Goal: Transaction & Acquisition: Purchase product/service

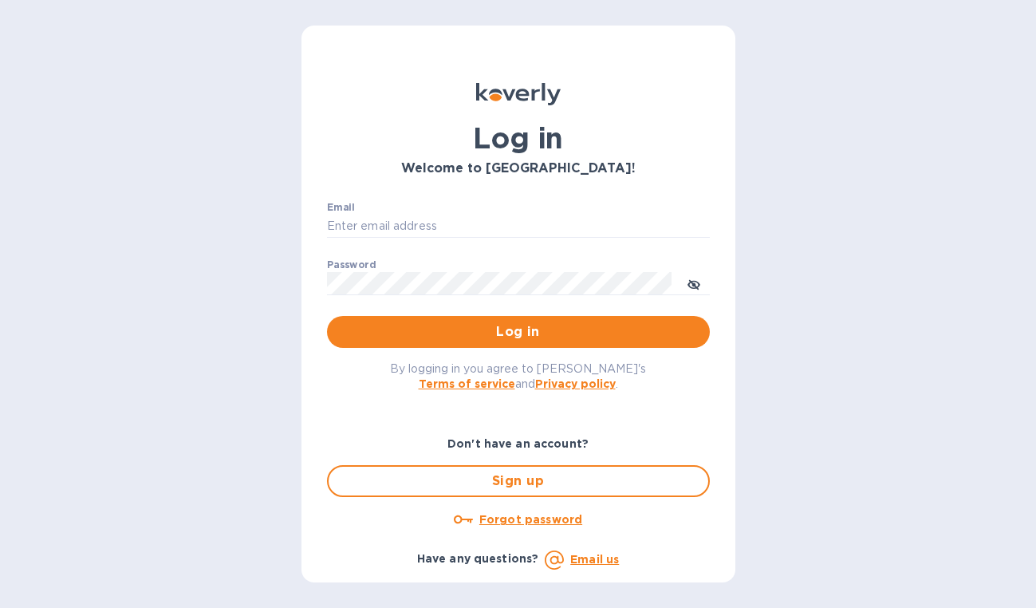
click at [474, 212] on div "Email ​" at bounding box center [518, 230] width 383 height 57
click at [0, 607] on nordpass-autofill-portal at bounding box center [0, 608] width 0 height 0
type input "[EMAIL_ADDRESS][DOMAIN_NAME]"
click at [495, 325] on span "Log in" at bounding box center [518, 331] width 357 height 19
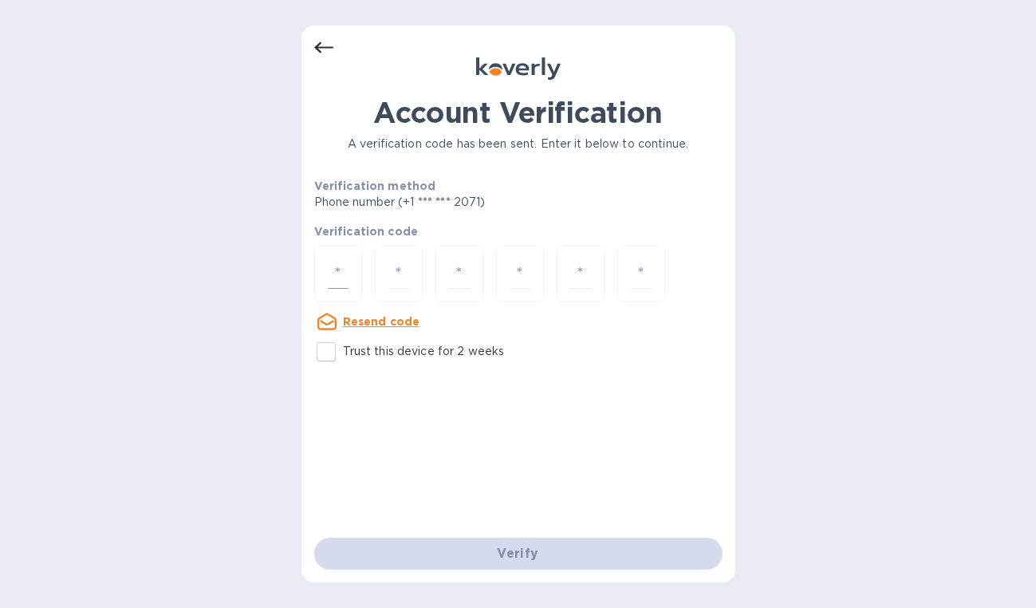
click at [317, 272] on div at bounding box center [338, 274] width 48 height 57
type input "6"
type input "3"
type input "4"
type input "3"
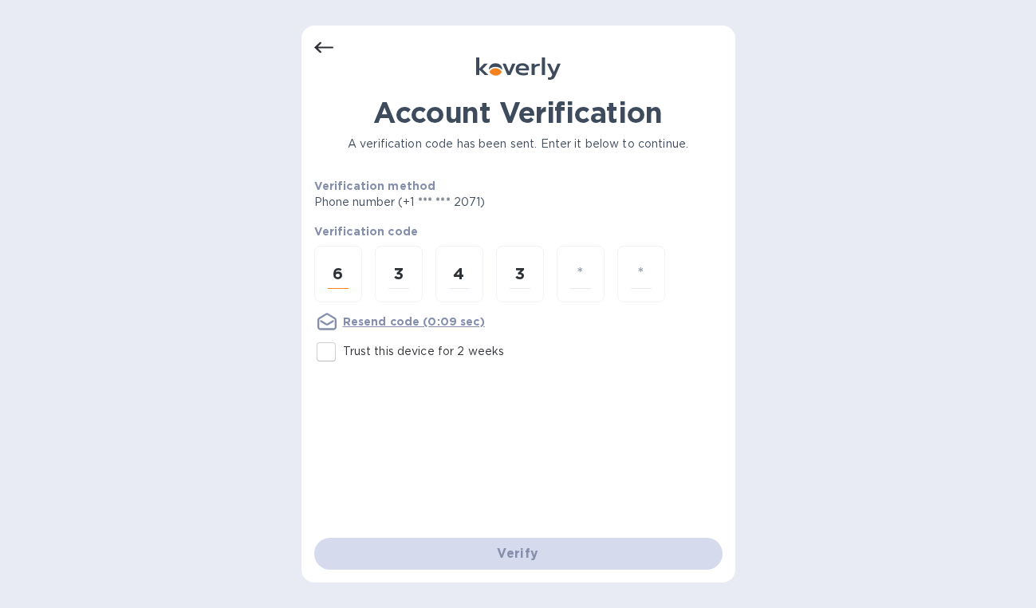
type input "2"
type input "3"
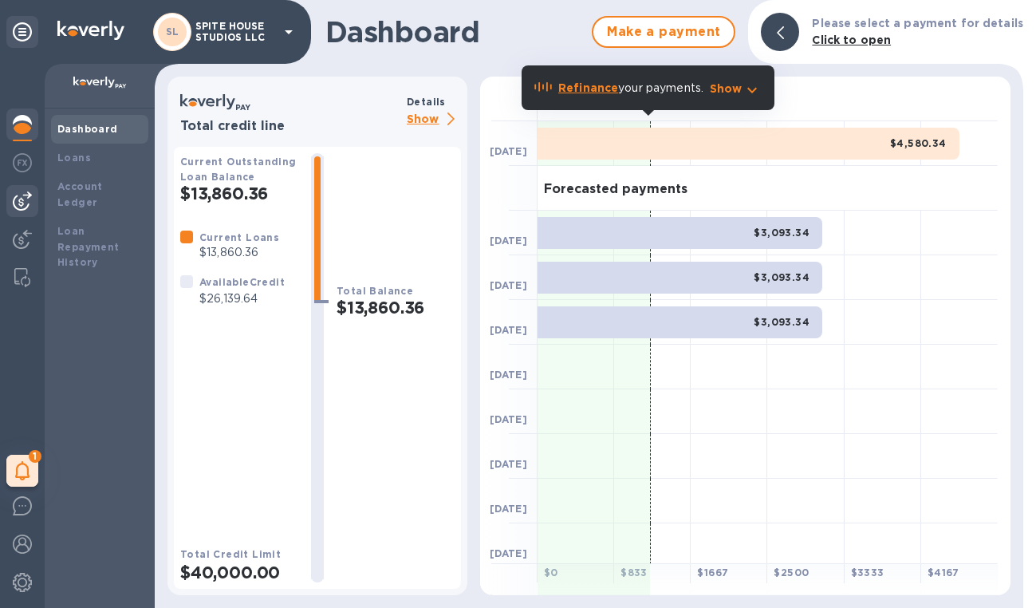
click at [26, 207] on img at bounding box center [22, 200] width 19 height 19
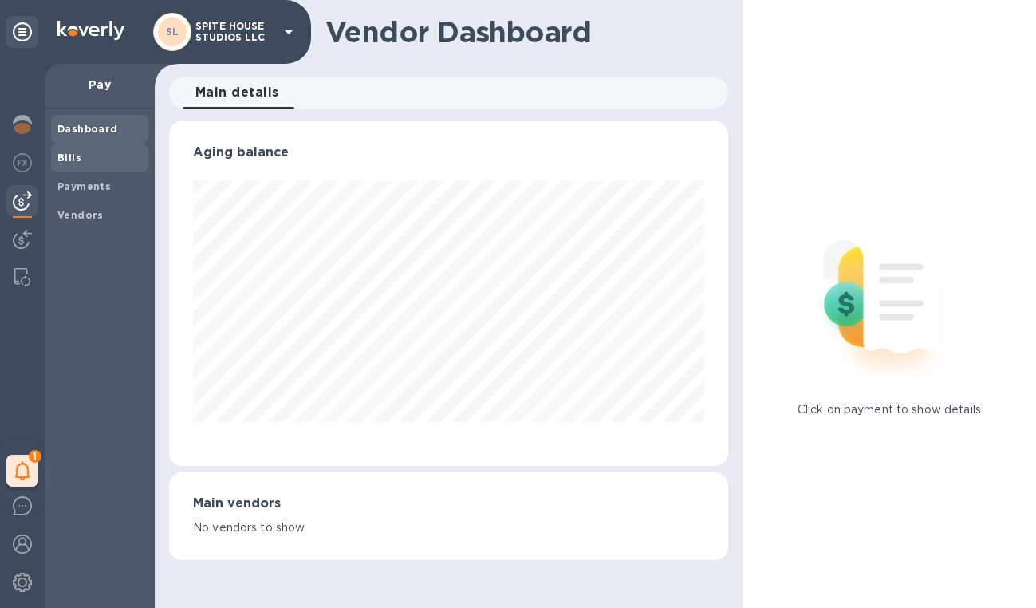
scroll to position [344, 558]
click at [91, 157] on span "Bills" at bounding box center [99, 158] width 85 height 16
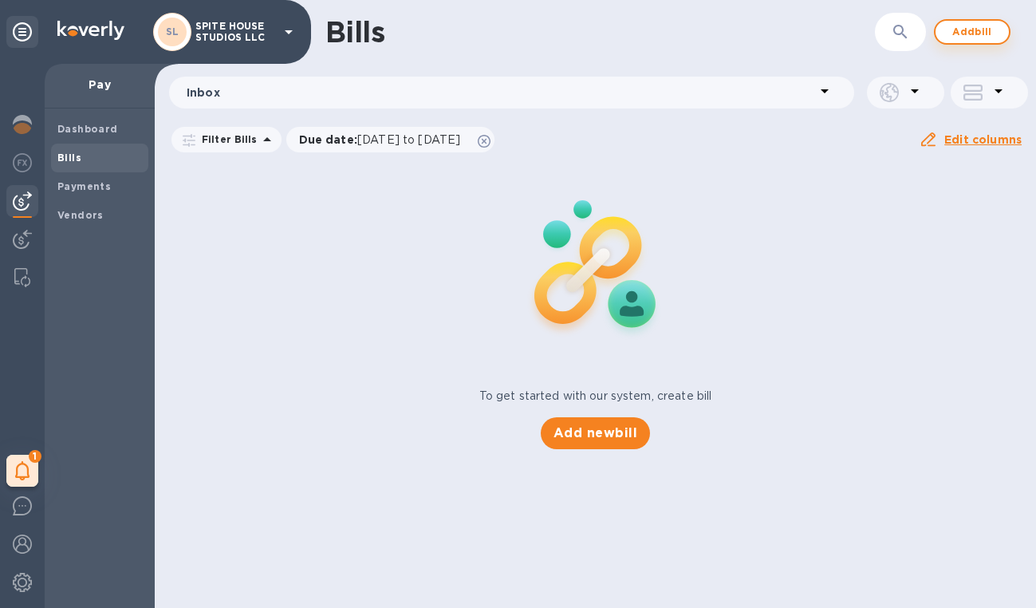
click at [970, 32] on span "Add bill" at bounding box center [972, 31] width 48 height 19
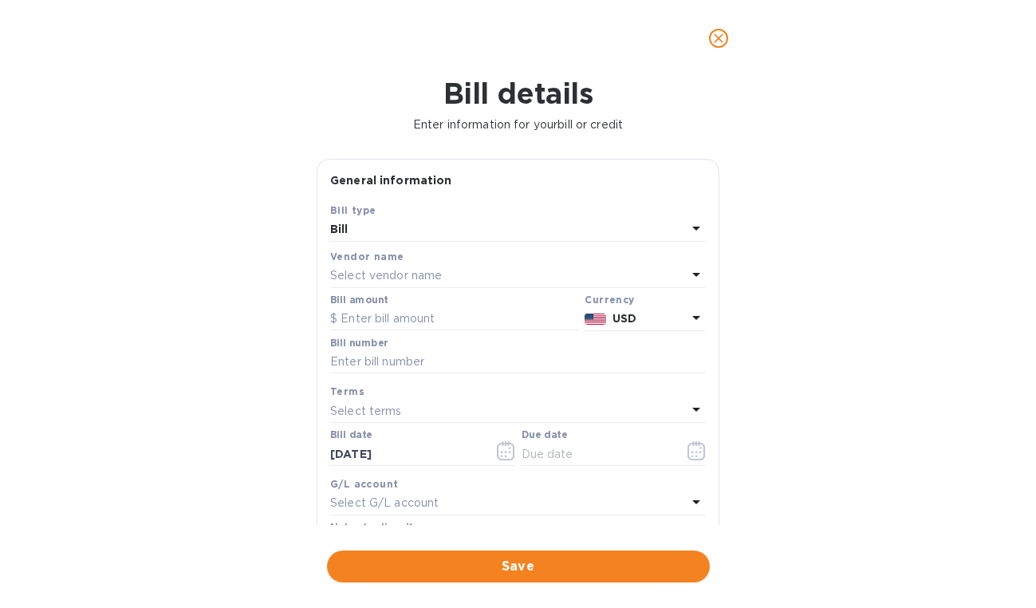
click at [423, 404] on div "Select terms" at bounding box center [508, 411] width 356 height 22
click at [421, 305] on div "Bill amount" at bounding box center [454, 312] width 248 height 37
click at [421, 324] on input "text" at bounding box center [454, 319] width 248 height 24
paste input "00002,652"
type input "2,652"
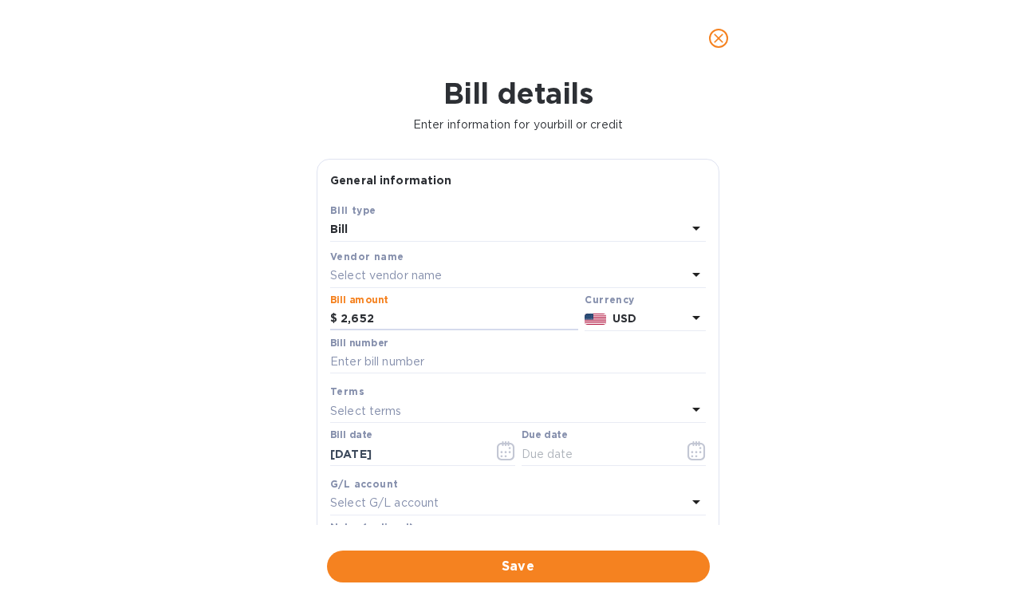
click at [433, 269] on p "Select vendor name" at bounding box center [386, 275] width 112 height 17
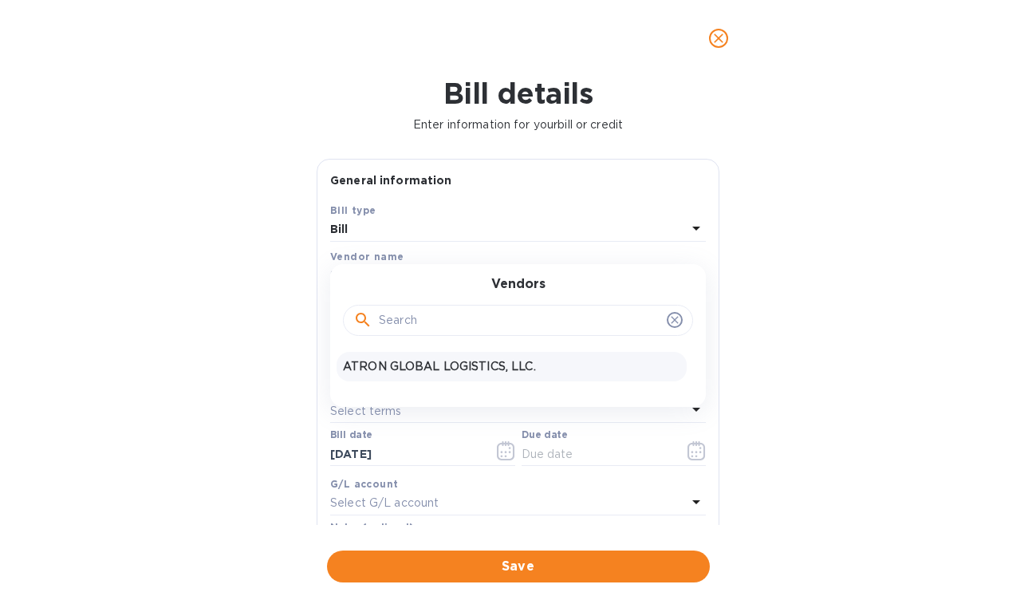
click at [438, 369] on p "ATRON GLOBAL LOGISTICS, LLC." at bounding box center [511, 366] width 337 height 17
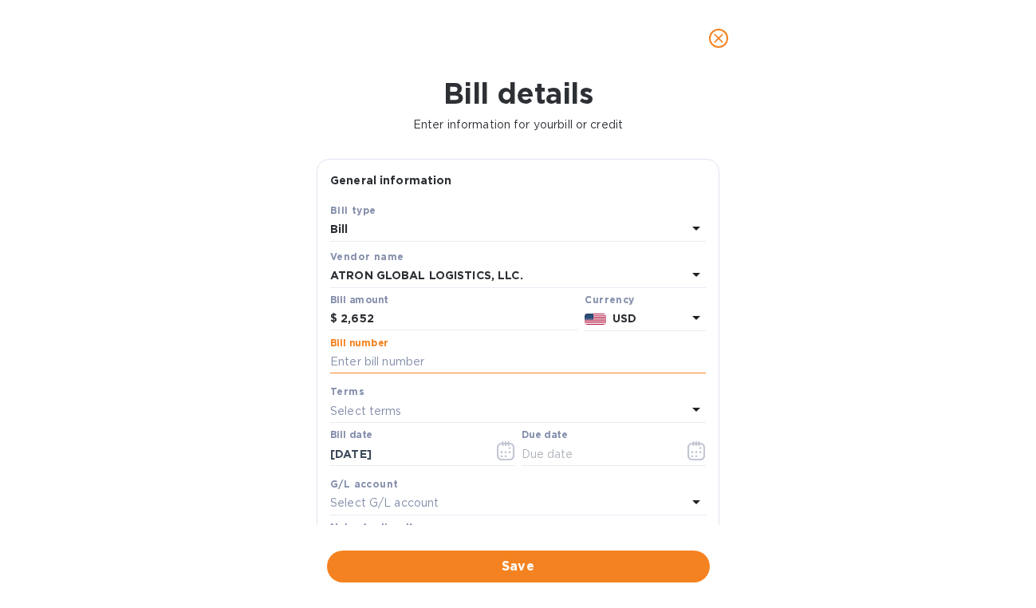
click at [417, 360] on input "text" at bounding box center [518, 362] width 376 height 24
paste input "S00002652"
type input "S00002652"
click at [415, 325] on input "2,652" at bounding box center [459, 319] width 238 height 24
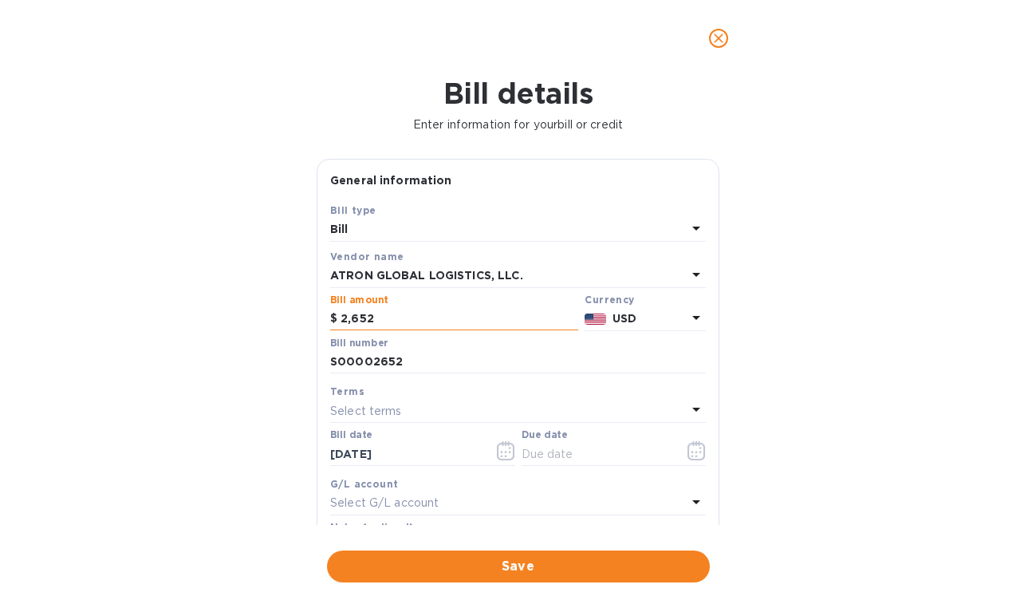
click at [415, 325] on input "2,652" at bounding box center [459, 319] width 238 height 24
type input "9"
type input "8,188.07"
click at [596, 466] on div at bounding box center [614, 467] width 185 height 3
click at [608, 451] on input "text" at bounding box center [597, 454] width 151 height 24
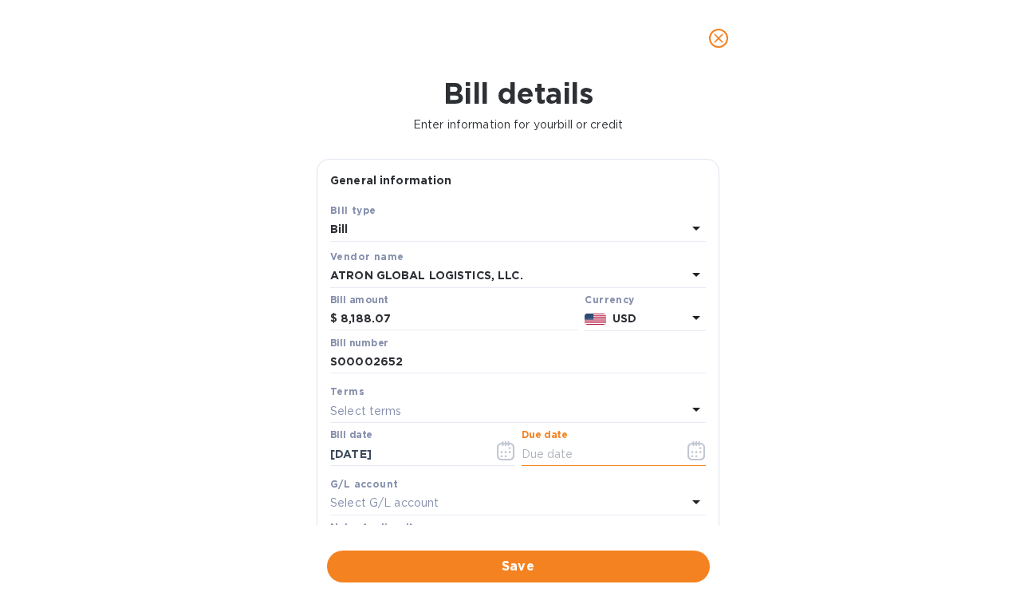
click at [699, 439] on button "button" at bounding box center [696, 450] width 37 height 38
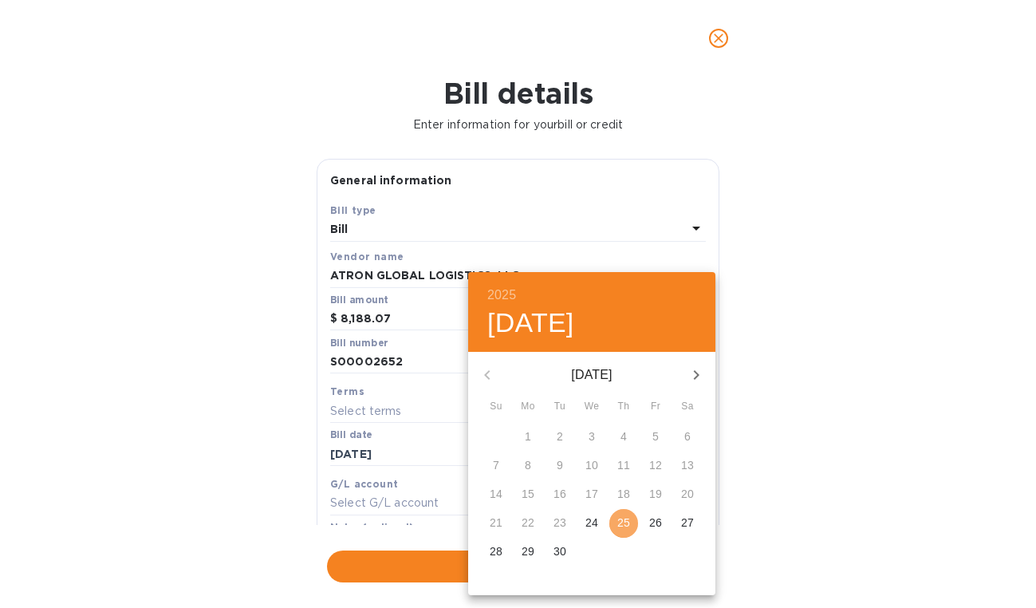
click at [627, 526] on p "25" at bounding box center [623, 522] width 13 height 16
type input "[DATE]"
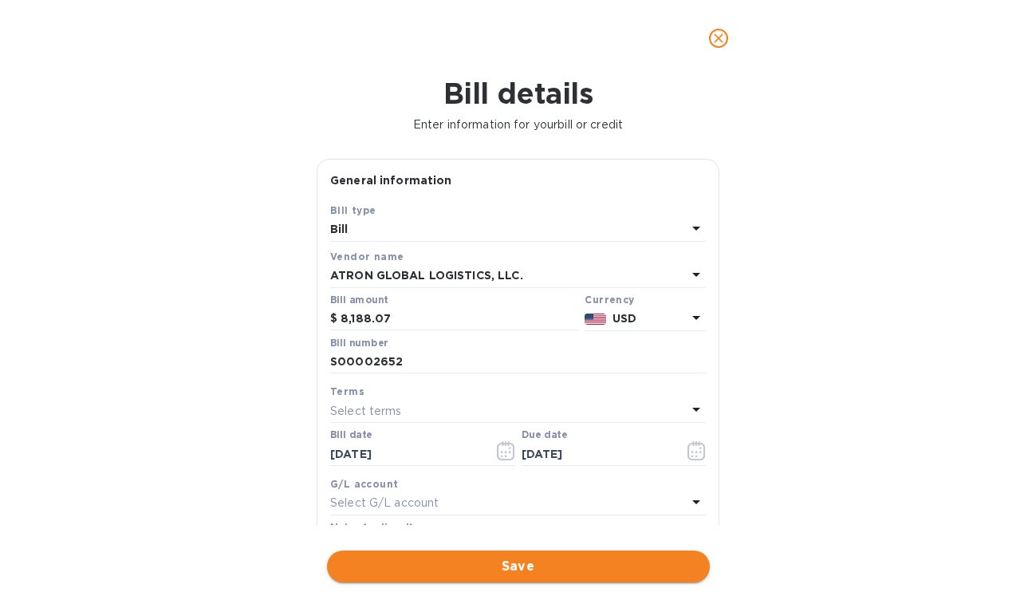
click at [604, 557] on span "Save" at bounding box center [518, 566] width 357 height 19
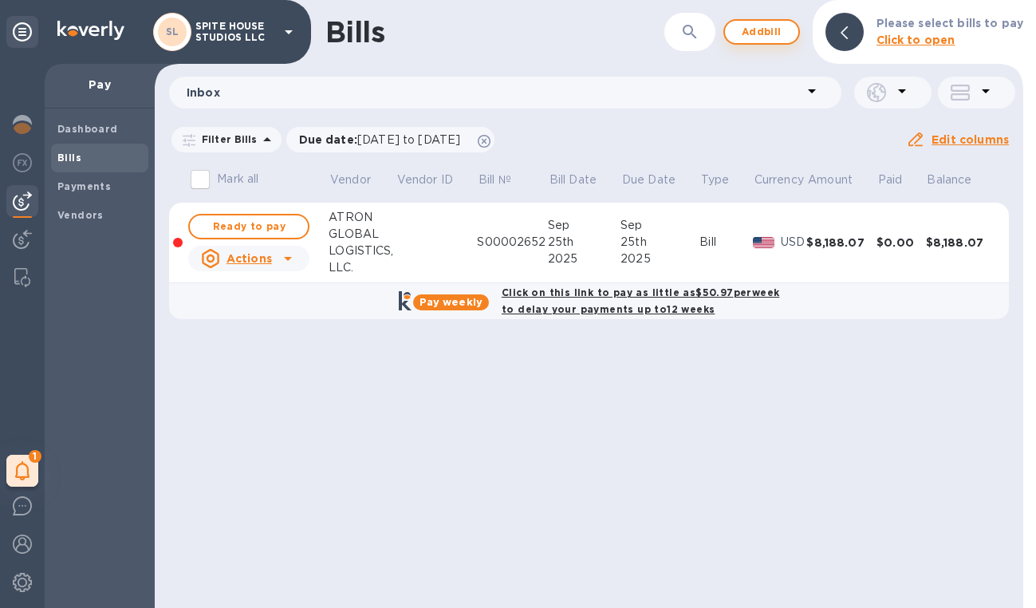
click at [778, 35] on span "Add bill" at bounding box center [762, 31] width 48 height 19
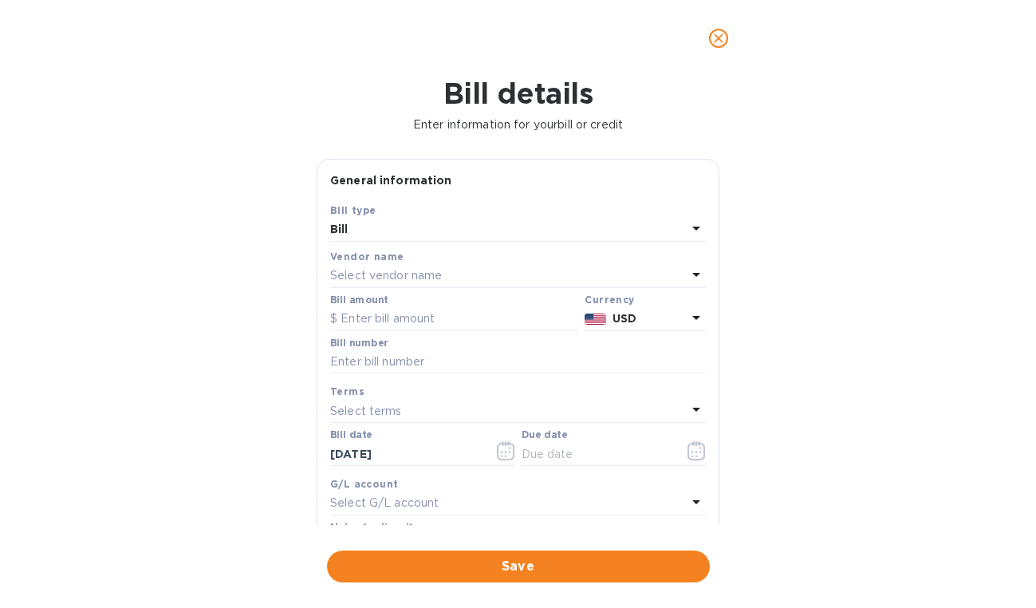
click at [443, 273] on div "Select vendor name" at bounding box center [508, 276] width 356 height 22
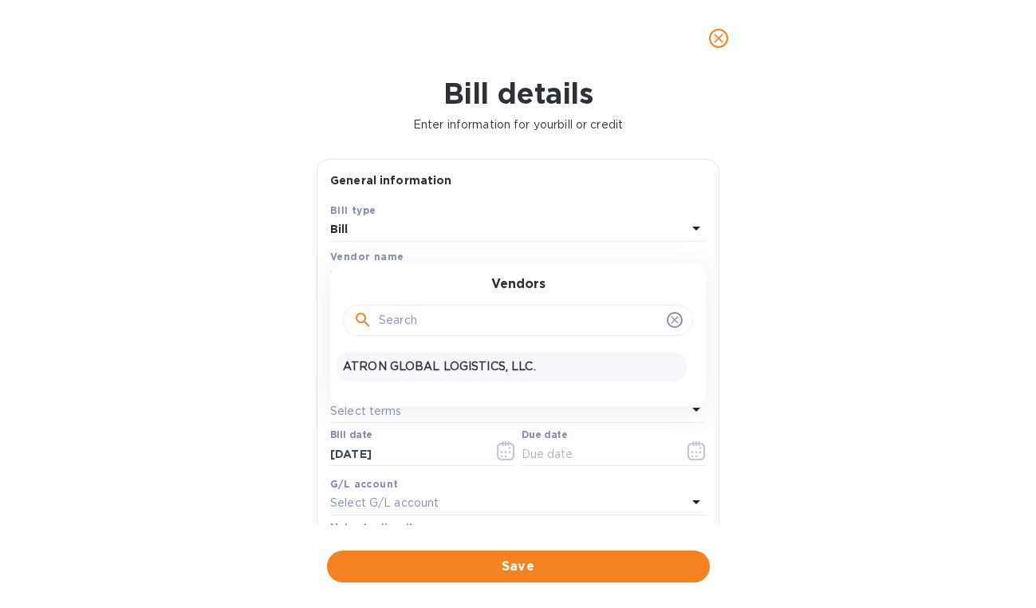
click at [455, 364] on p "ATRON GLOBAL LOGISTICS, LLC." at bounding box center [511, 366] width 337 height 17
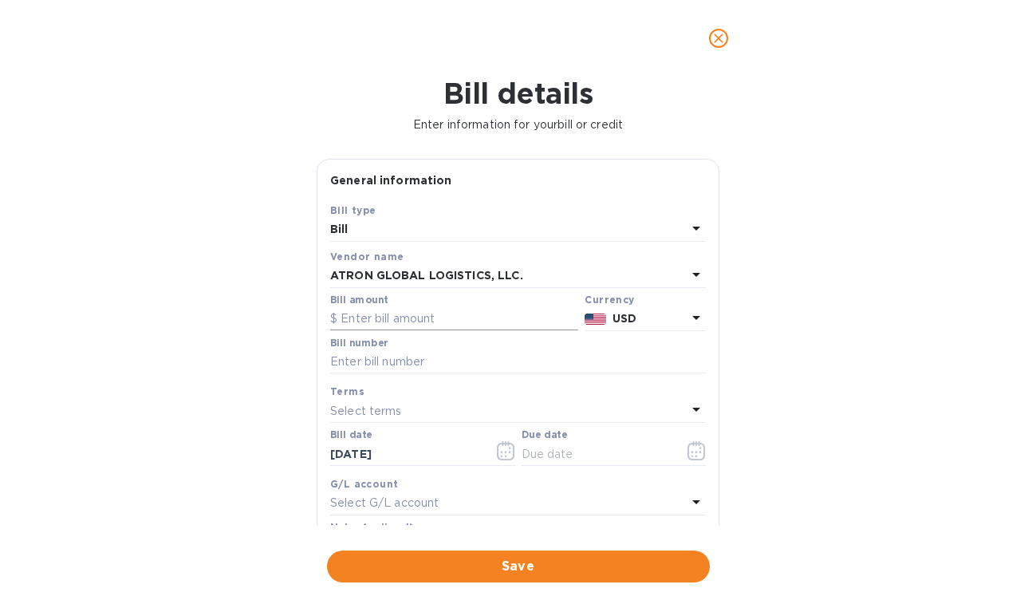
click at [443, 321] on input "text" at bounding box center [454, 319] width 248 height 24
type input "8,897.5"
click at [444, 353] on input "text" at bounding box center [518, 362] width 376 height 24
paste input "S00002738"
type input "S00002738"
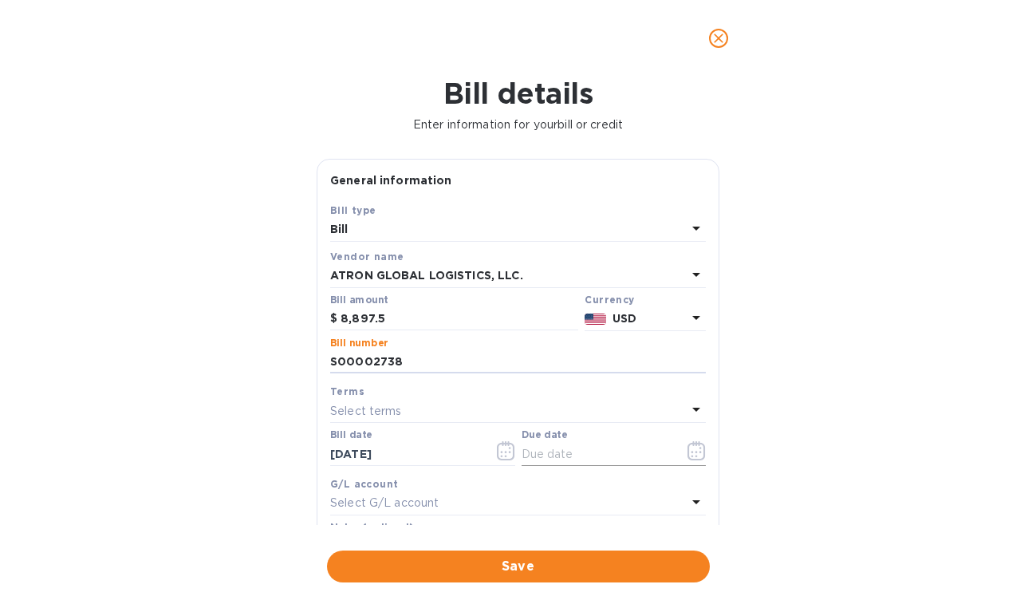
click at [569, 451] on input "text" at bounding box center [597, 454] width 151 height 24
click at [678, 451] on button "button" at bounding box center [696, 450] width 37 height 38
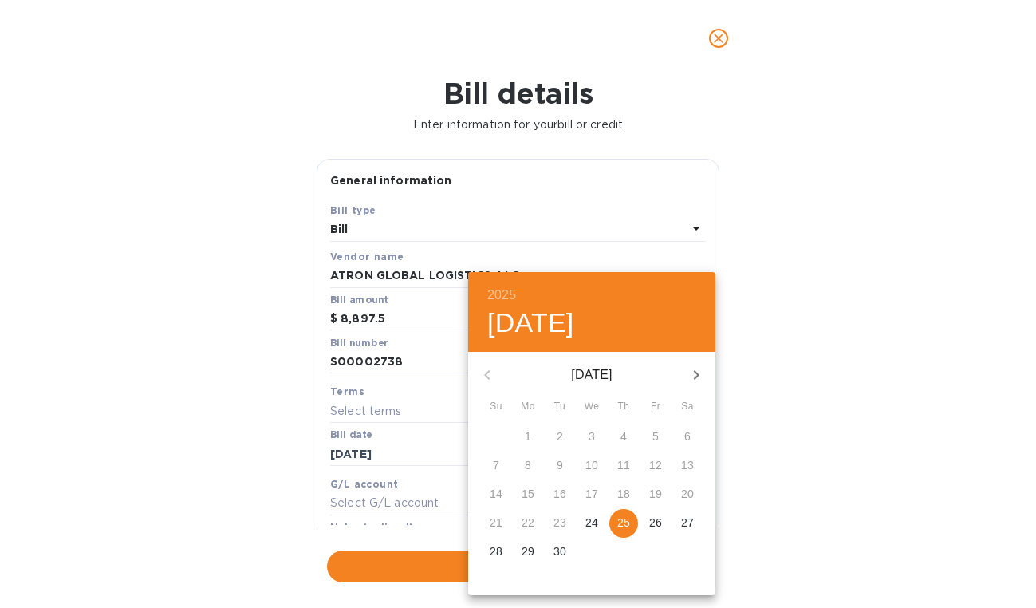
click at [630, 521] on span "25" at bounding box center [623, 522] width 29 height 16
type input "[DATE]"
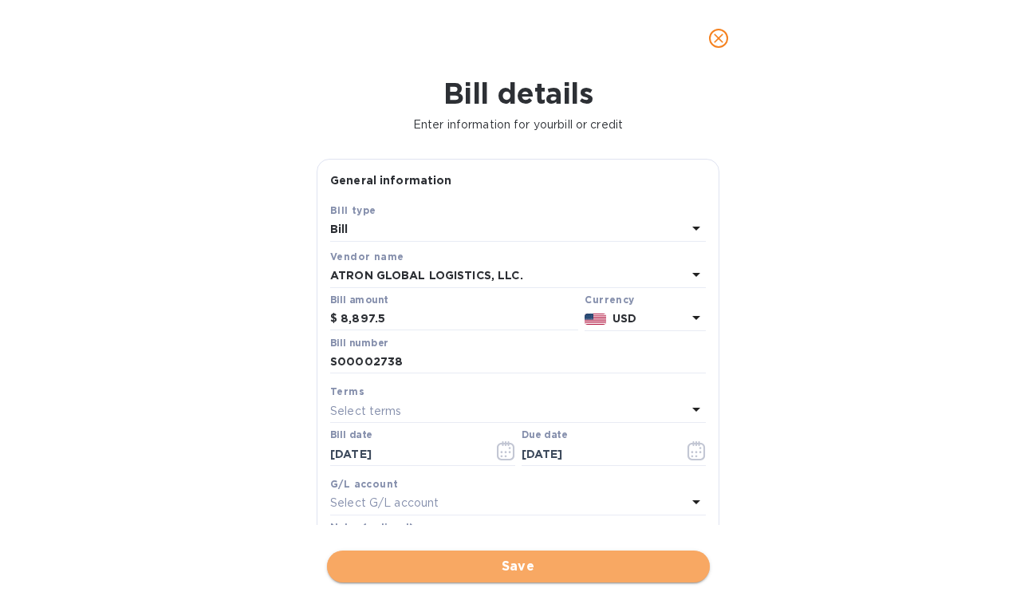
click at [588, 557] on span "Save" at bounding box center [518, 566] width 357 height 19
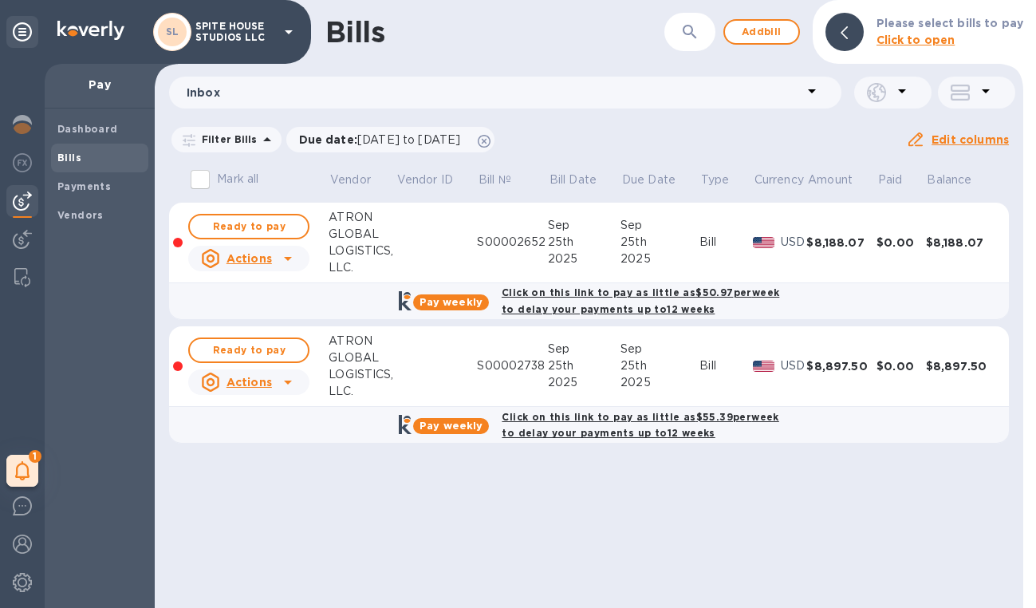
click at [567, 299] on div "Click on this link to pay as little as $50.97 per week to delay your payments u…" at bounding box center [640, 301] width 284 height 40
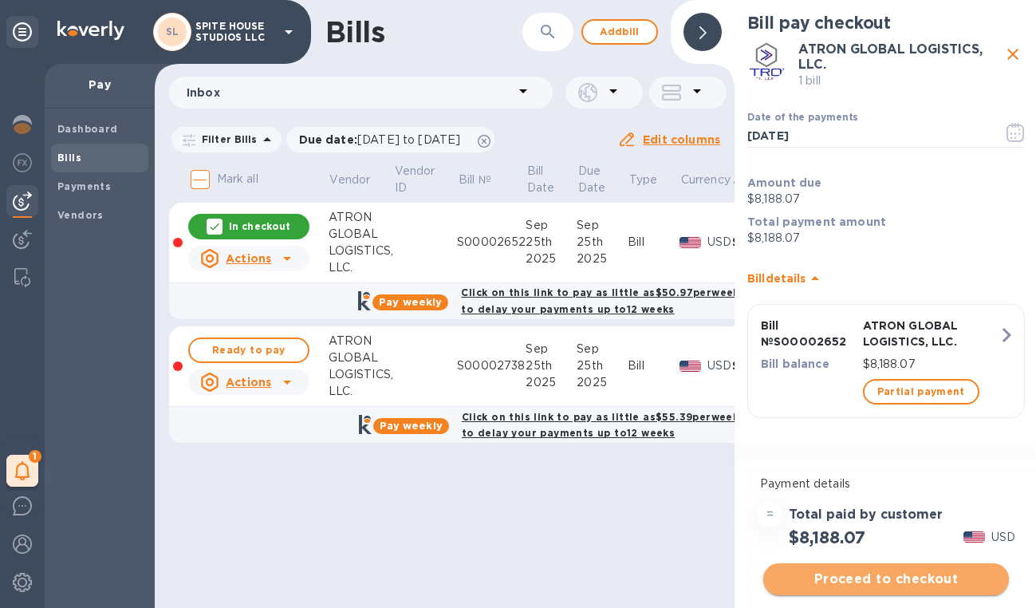
click at [914, 577] on span "Proceed to checkout" at bounding box center [886, 578] width 220 height 19
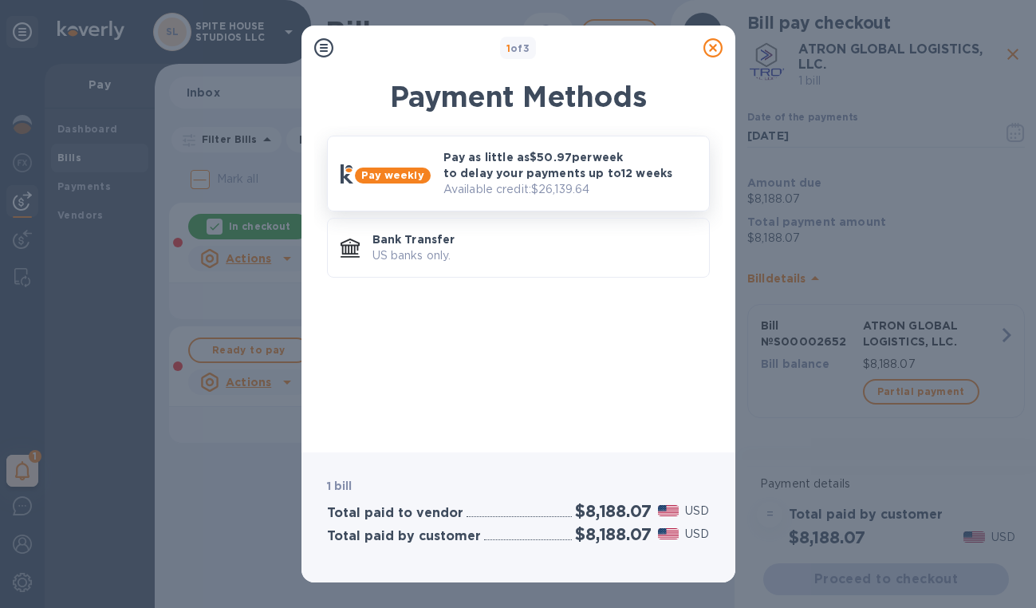
click at [538, 143] on div "Pay as little as $50.97 per week to delay your payments up to 12 weeks Availabl…" at bounding box center [570, 173] width 266 height 61
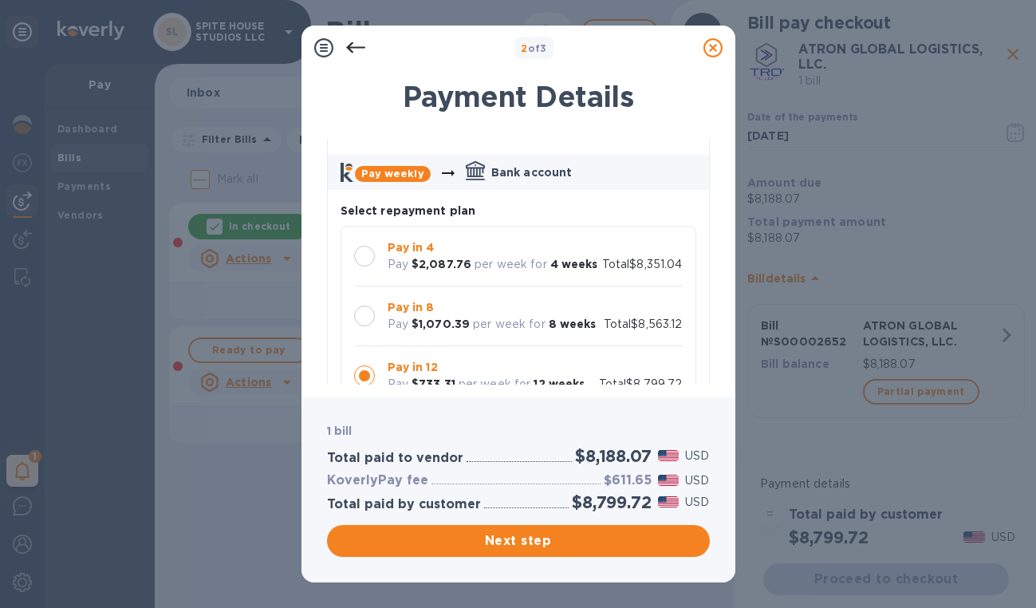
scroll to position [62, 0]
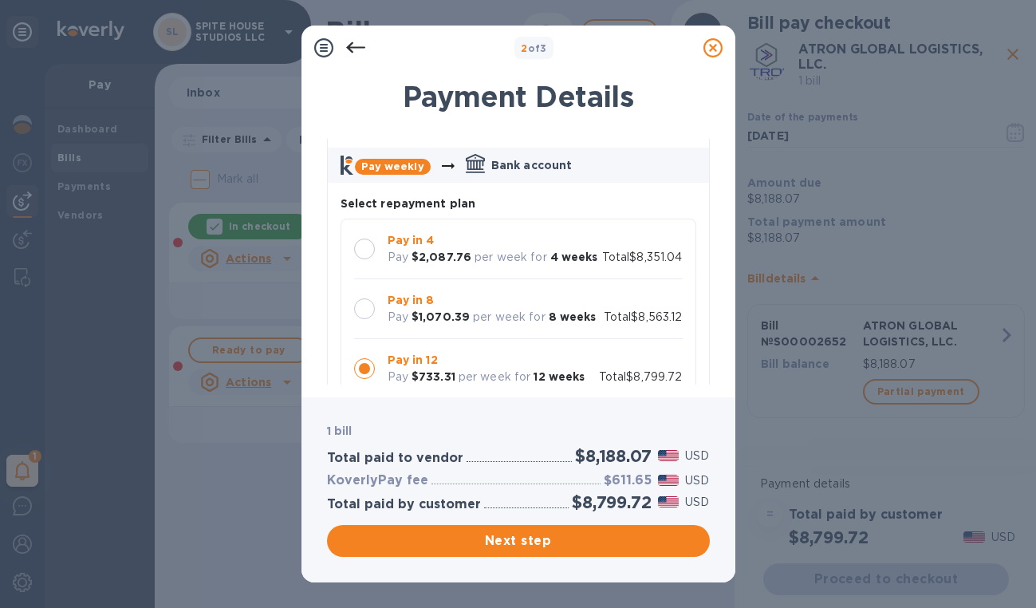
click at [611, 260] on p "Total $8,351.04" at bounding box center [642, 257] width 81 height 17
click at [598, 541] on span "Next step" at bounding box center [518, 540] width 357 height 19
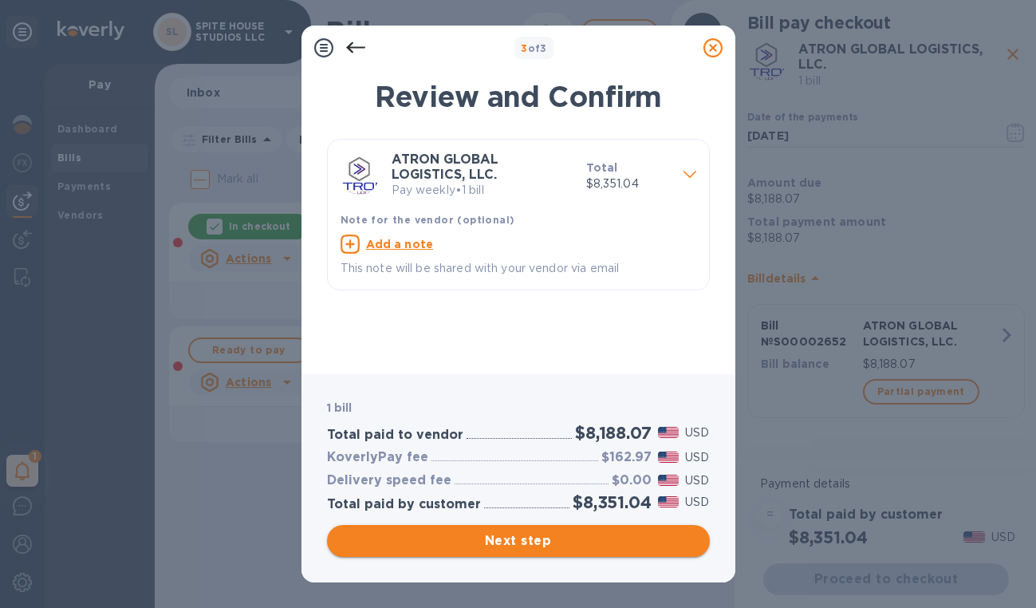
click at [602, 548] on span "Next step" at bounding box center [518, 540] width 357 height 19
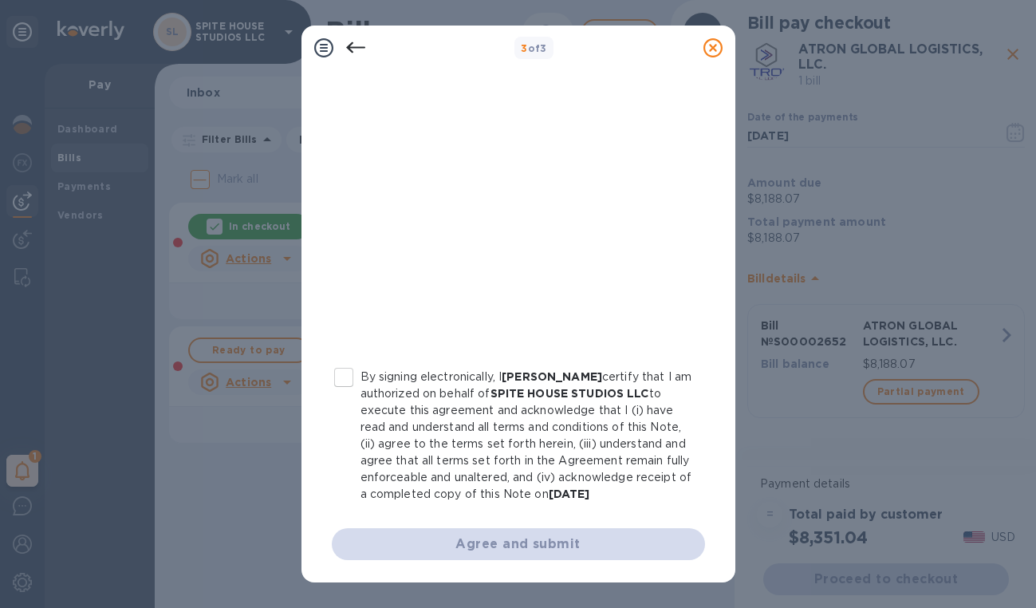
scroll to position [301, 0]
click at [352, 360] on input "By signing electronically, I [PERSON_NAME] certify that I am authorized on beha…" at bounding box center [343, 376] width 33 height 33
checkbox input "true"
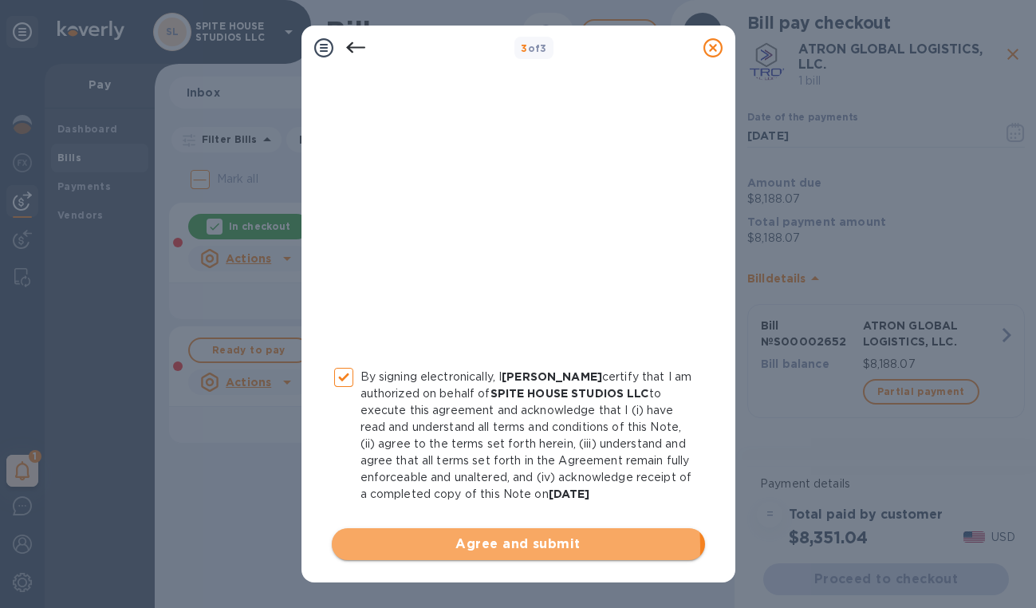
click at [469, 547] on span "Agree and submit" at bounding box center [518, 543] width 348 height 19
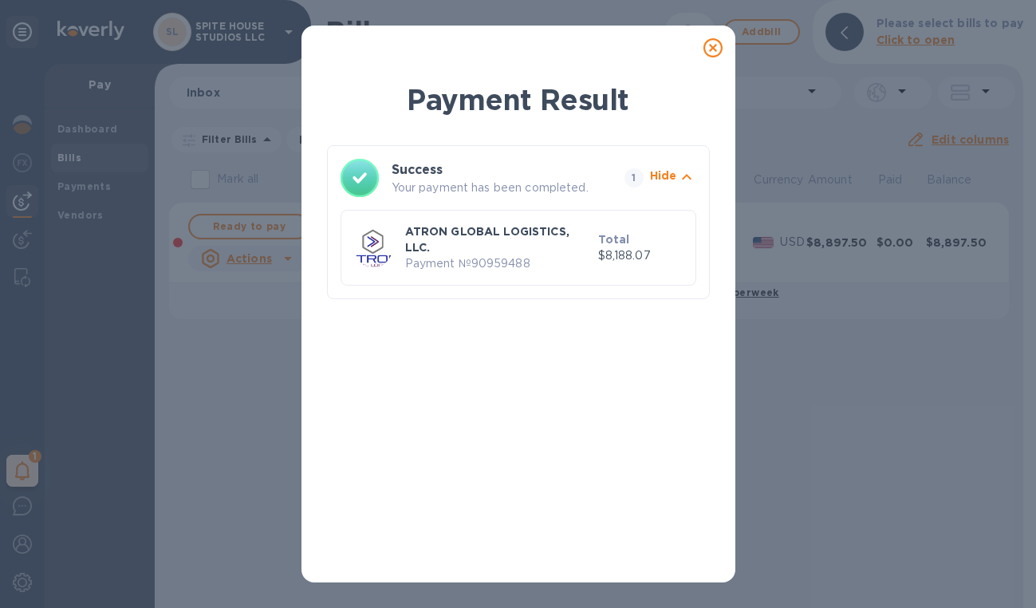
click at [718, 48] on icon at bounding box center [712, 47] width 19 height 19
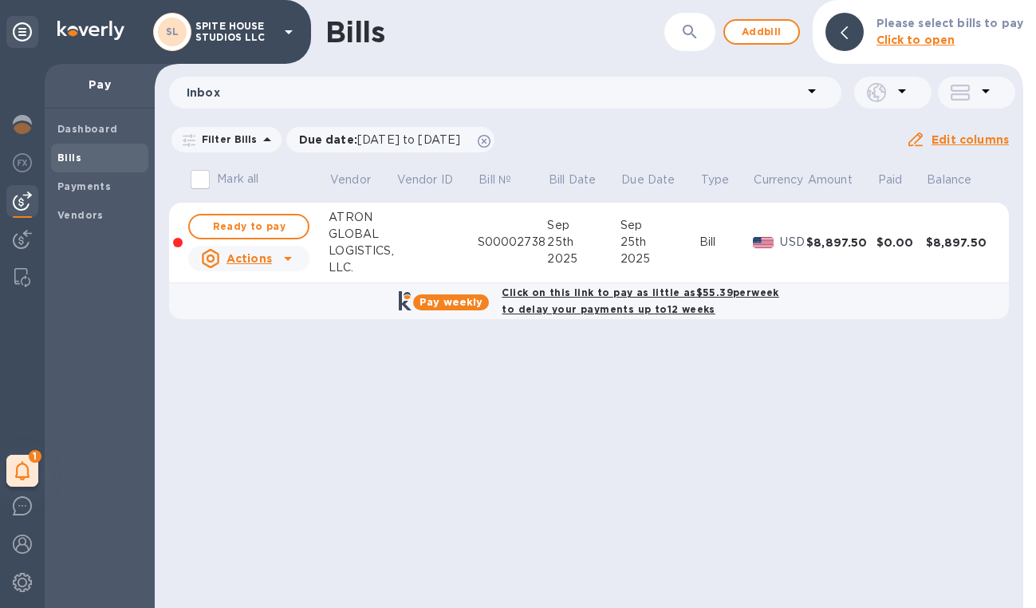
click at [567, 297] on b "Click on this link to pay as little as $55.39 per week to delay your payments u…" at bounding box center [640, 300] width 277 height 29
checkbox input "true"
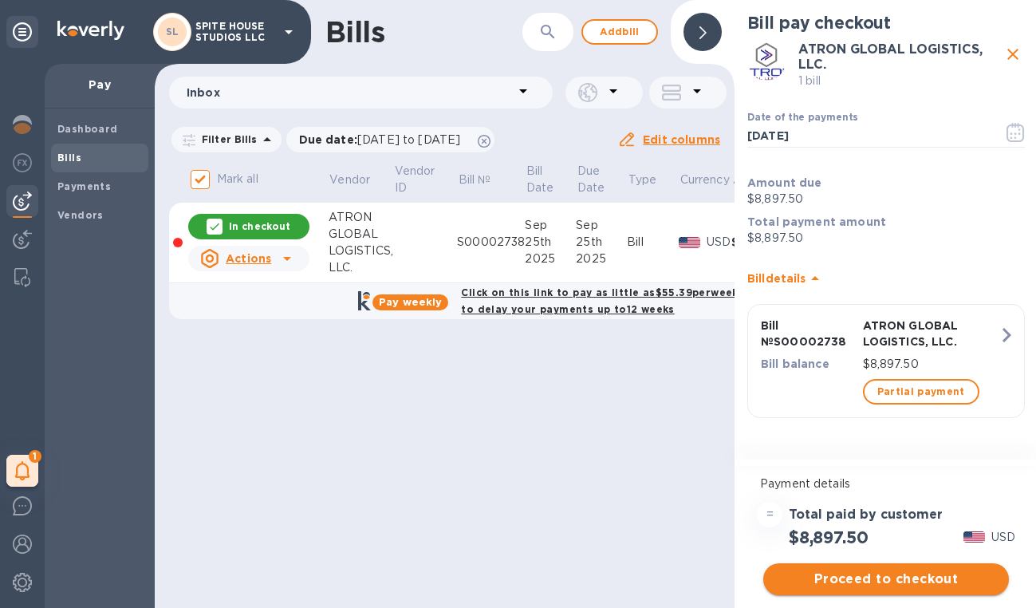
click at [865, 577] on span "Proceed to checkout" at bounding box center [886, 578] width 220 height 19
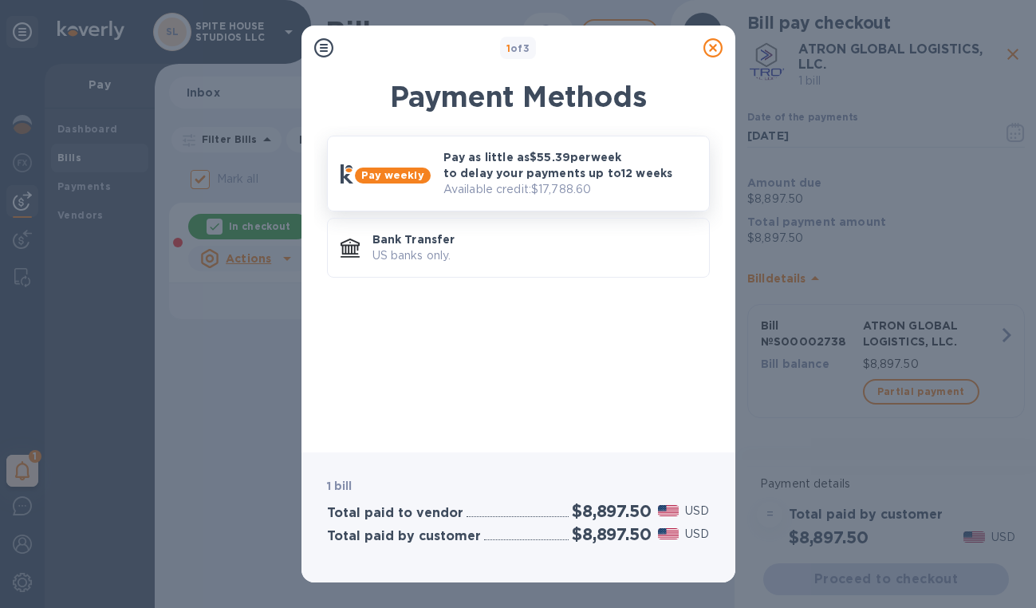
click at [518, 186] on p "Available credit: $17,788.60" at bounding box center [569, 189] width 253 height 17
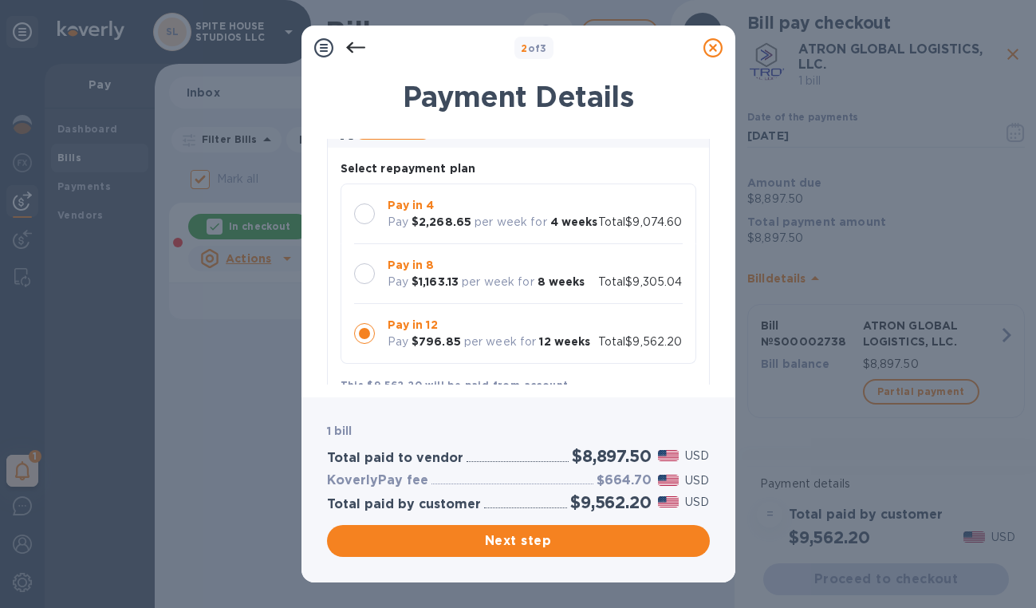
scroll to position [96, 0]
click at [569, 289] on b "8 weeks" at bounding box center [561, 282] width 48 height 13
click at [576, 545] on span "Next step" at bounding box center [518, 540] width 357 height 19
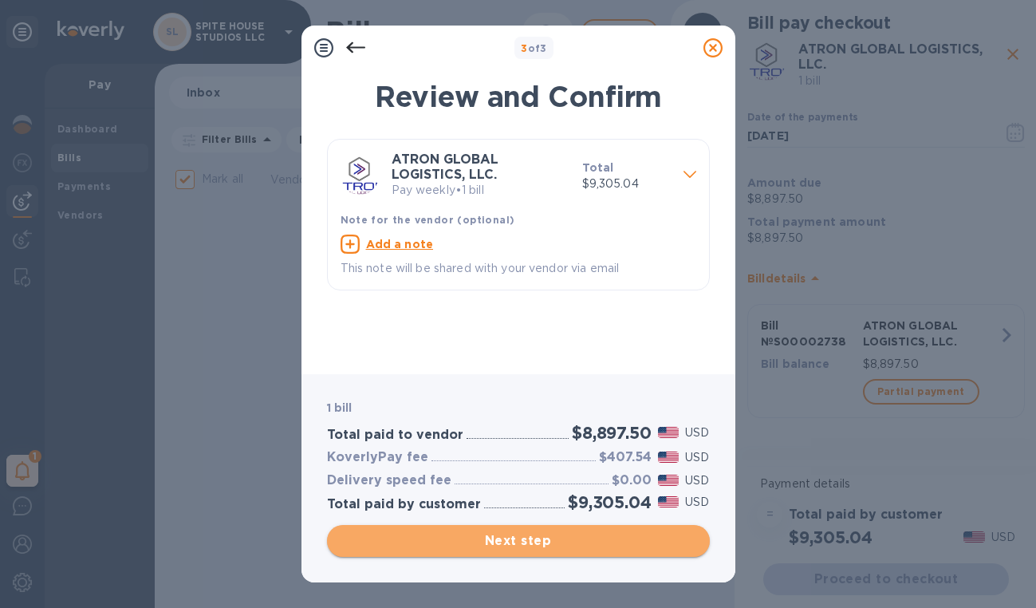
click at [576, 545] on span "Next step" at bounding box center [518, 540] width 357 height 19
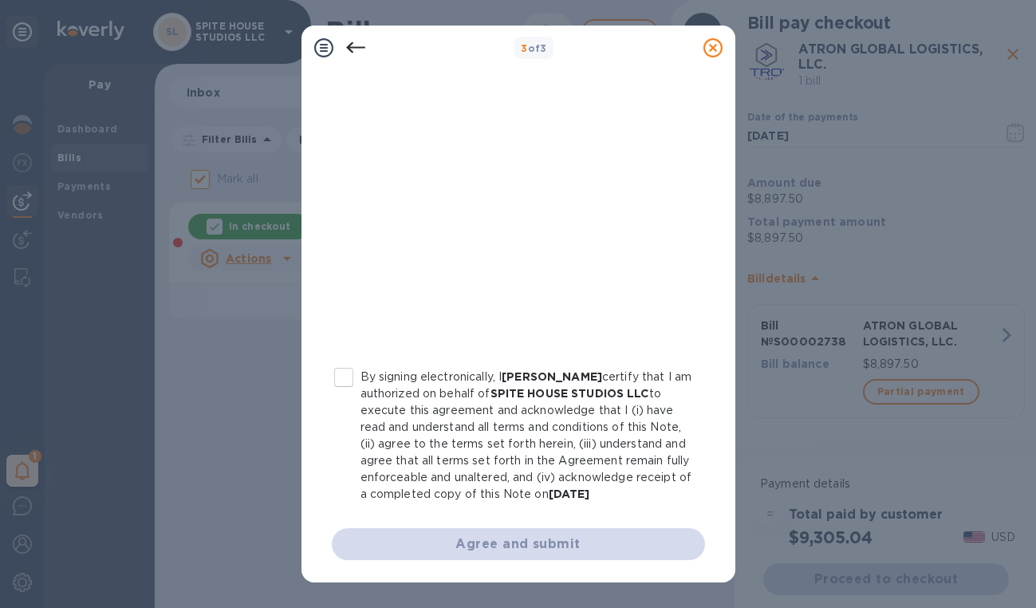
scroll to position [301, 0]
click at [364, 376] on p "By signing electronically, I [PERSON_NAME] certify that I am authorized on beha…" at bounding box center [526, 435] width 332 height 134
click at [360, 376] on input "By signing electronically, I [PERSON_NAME] certify that I am authorized on beha…" at bounding box center [343, 376] width 33 height 33
checkbox input "true"
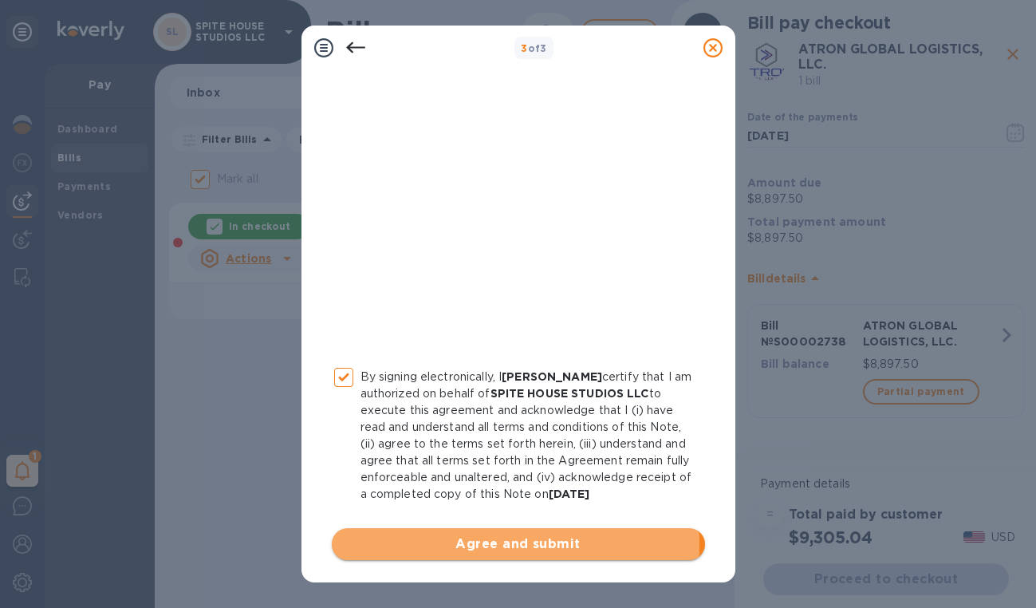
click at [468, 545] on span "Agree and submit" at bounding box center [518, 543] width 348 height 19
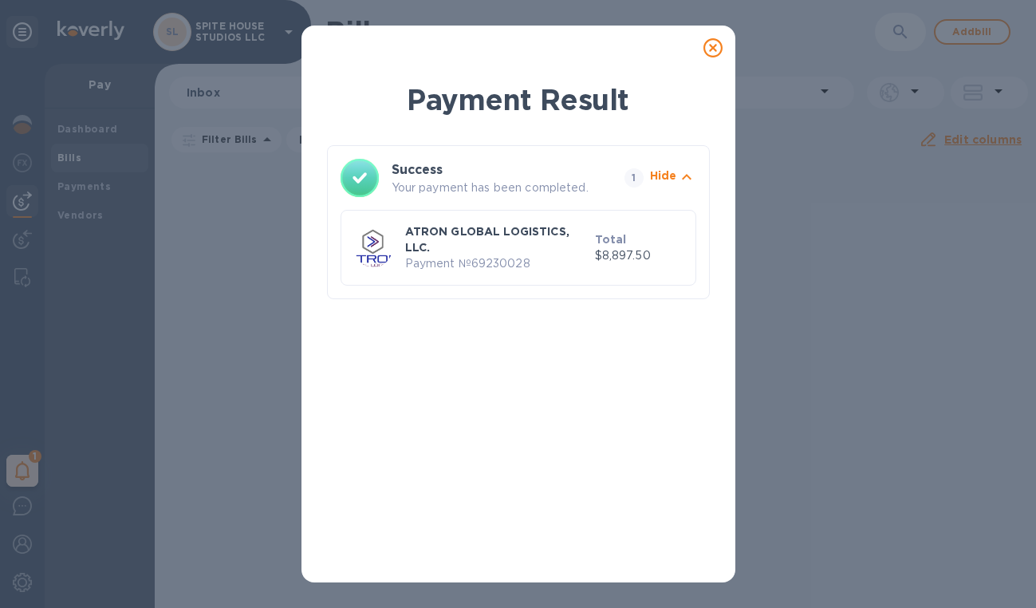
click at [718, 44] on icon at bounding box center [712, 47] width 19 height 19
